Goal: Go to known website: Access a specific website the user already knows

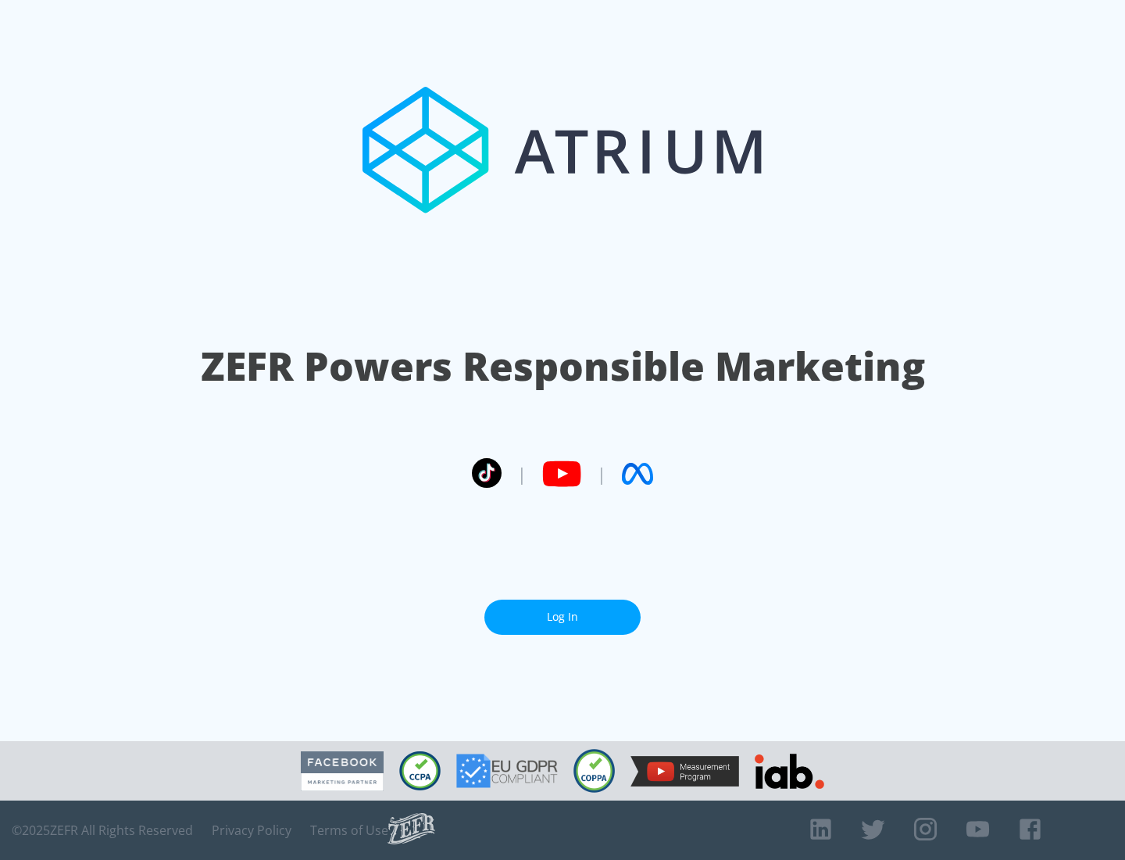
click at [563, 617] on link "Log In" at bounding box center [562, 616] width 156 height 35
